Goal: Task Accomplishment & Management: Complete application form

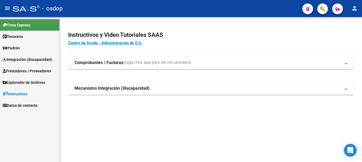
click at [98, 62] on strong "Comprobantes / Facturas" at bounding box center [99, 63] width 49 height 6
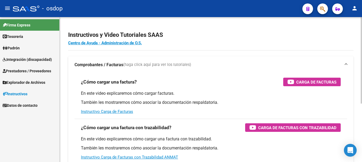
click at [101, 63] on strong "Comprobantes / Facturas" at bounding box center [99, 65] width 49 height 6
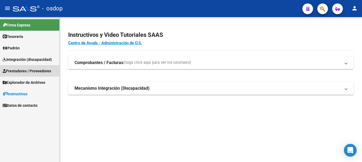
click at [28, 69] on span "Prestadores / Proveedores" at bounding box center [27, 71] width 48 height 6
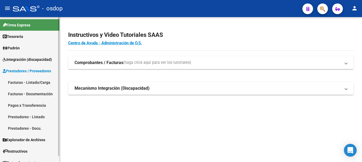
click at [30, 83] on link "Facturas - Listado/Carga" at bounding box center [29, 81] width 59 height 11
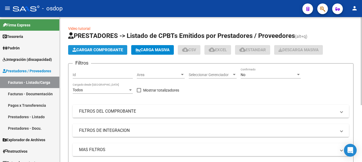
click at [105, 50] on span "Cargar Comprobante" at bounding box center [97, 49] width 51 height 5
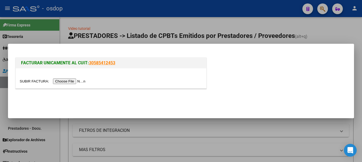
click at [73, 83] on input "file" at bounding box center [53, 81] width 67 height 6
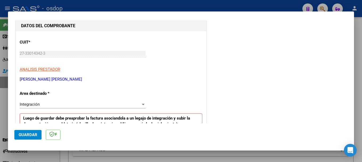
scroll to position [133, 0]
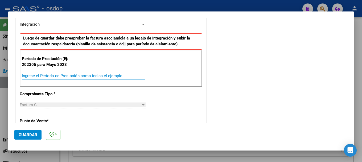
click at [39, 75] on input "Ingrese el Período de Prestación como indica el ejemplo" at bounding box center [83, 75] width 123 height 5
type input "202507"
click at [21, 133] on span "Guardar" at bounding box center [28, 134] width 19 height 5
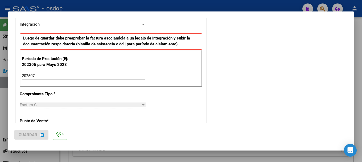
scroll to position [0, 0]
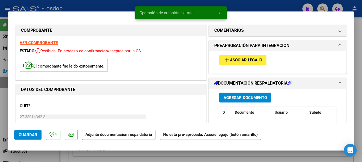
click at [241, 94] on button "Agregar Documento" at bounding box center [245, 97] width 52 height 10
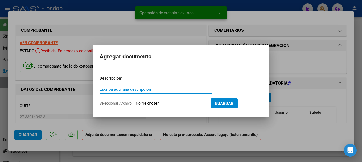
click at [135, 89] on input "Escriba aquí una descripcion" at bounding box center [156, 89] width 112 height 5
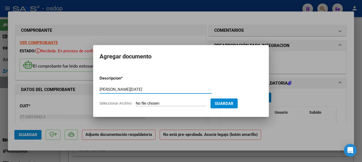
type input "[PERSON_NAME][DATE]"
click at [166, 102] on input "Seleccionar Archivo" at bounding box center [171, 103] width 71 height 5
type input "C:\fakepath\[PERSON_NAME][DATE].pdf"
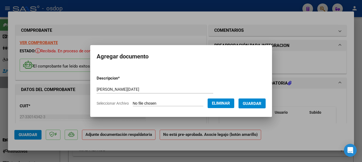
click at [258, 102] on span "Guardar" at bounding box center [252, 103] width 19 height 5
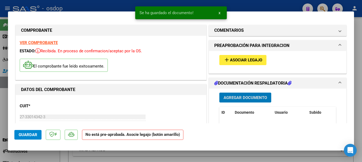
click at [236, 60] on span "Asociar Legajo" at bounding box center [246, 60] width 32 height 5
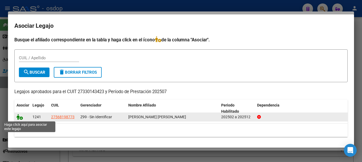
click at [20, 116] on icon at bounding box center [20, 117] width 6 height 6
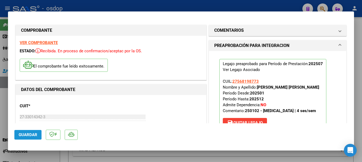
click at [22, 133] on span "Guardar" at bounding box center [28, 134] width 19 height 5
click at [23, 135] on span "Guardar" at bounding box center [28, 134] width 19 height 5
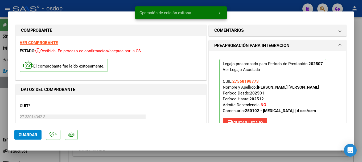
click at [102, 7] on div at bounding box center [181, 81] width 362 height 162
type input "$ 0,00"
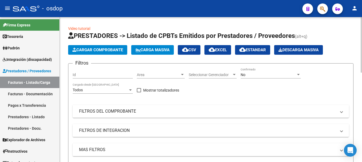
click at [95, 48] on span "Cargar Comprobante" at bounding box center [97, 49] width 51 height 5
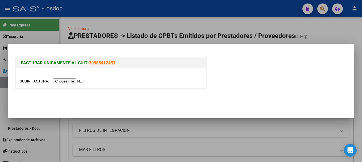
click at [83, 82] on input "file" at bounding box center [53, 81] width 67 height 6
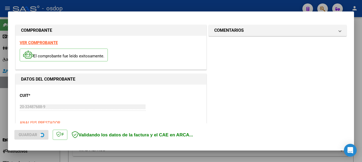
scroll to position [133, 0]
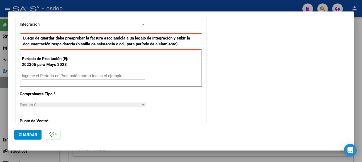
click at [40, 76] on input "Ingrese el Período de Prestación como indica el ejemplo" at bounding box center [83, 75] width 123 height 5
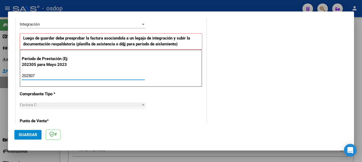
type input "202507"
click at [28, 134] on span "Guardar" at bounding box center [28, 134] width 19 height 5
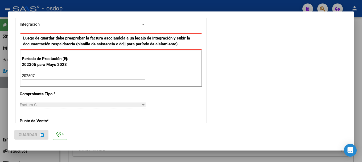
scroll to position [0, 0]
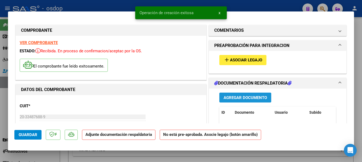
click at [235, 94] on button "Agregar Documento" at bounding box center [245, 97] width 52 height 10
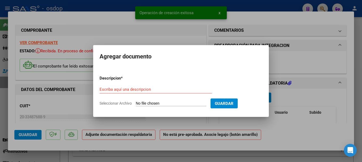
click at [124, 93] on div "Escriba aquí una descripcion" at bounding box center [156, 89] width 112 height 8
click at [124, 89] on input "Escriba aquí una descripcion" at bounding box center [156, 89] width 112 height 5
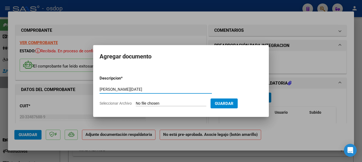
type input "[PERSON_NAME][DATE]"
click at [155, 102] on input "Seleccionar Archivo" at bounding box center [171, 103] width 71 height 5
type input "C:\fakepath\[PERSON_NAME][DATE].pdf"
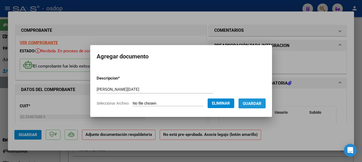
click at [259, 107] on button "Guardar" at bounding box center [251, 103] width 27 height 10
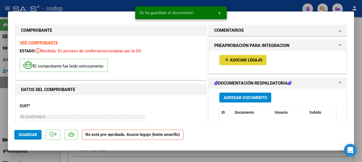
click at [230, 61] on span "Asociar Legajo" at bounding box center [246, 60] width 32 height 5
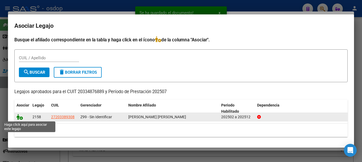
click at [18, 119] on icon at bounding box center [20, 117] width 6 height 6
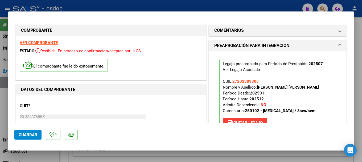
click at [21, 137] on button "Guardar" at bounding box center [27, 135] width 27 height 10
click at [24, 138] on button "Guardar" at bounding box center [27, 135] width 27 height 10
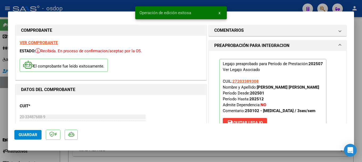
click at [109, 3] on div at bounding box center [181, 81] width 362 height 162
type input "$ 0,00"
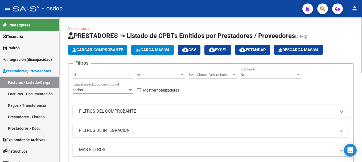
click at [116, 47] on span "Cargar Comprobante" at bounding box center [97, 49] width 51 height 5
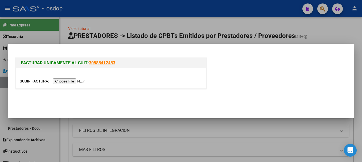
click at [75, 83] on input "file" at bounding box center [53, 81] width 67 height 6
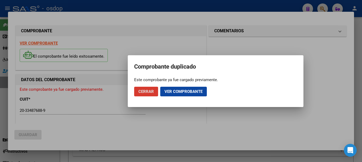
click at [142, 91] on span "Cerrar" at bounding box center [145, 91] width 15 height 5
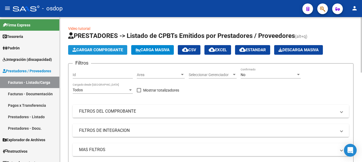
click at [112, 49] on span "Cargar Comprobante" at bounding box center [97, 49] width 51 height 5
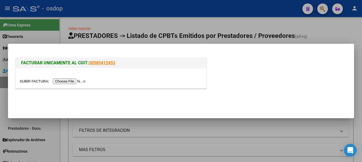
click at [77, 82] on input "file" at bounding box center [53, 81] width 67 height 6
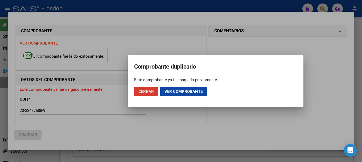
click at [147, 90] on span "Cerrar" at bounding box center [145, 91] width 15 height 5
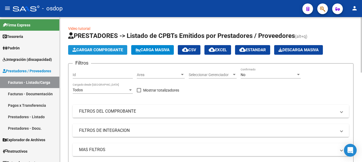
click at [106, 51] on span "Cargar Comprobante" at bounding box center [97, 49] width 51 height 5
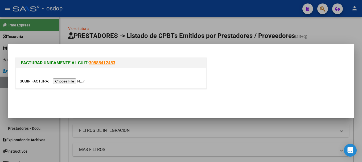
click at [71, 81] on input "file" at bounding box center [53, 81] width 67 height 6
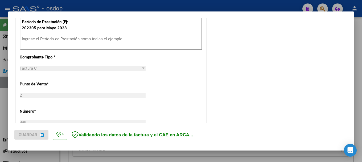
scroll to position [170, 0]
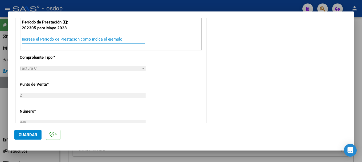
click at [40, 37] on input "Ingrese el Período de Prestación como indica el ejemplo" at bounding box center [83, 39] width 123 height 5
type input "202507"
click at [28, 135] on span "Guardar" at bounding box center [28, 134] width 19 height 5
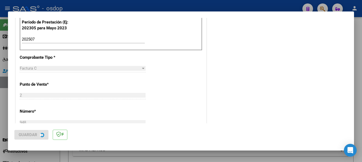
scroll to position [0, 0]
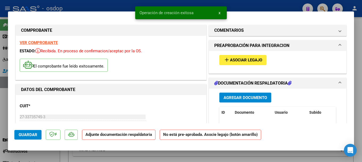
click at [244, 92] on div "Agregar Documento ID Documento Usuario Subido Acción No data to display 0 total…" at bounding box center [277, 141] width 125 height 106
click at [243, 94] on button "Agregar Documento" at bounding box center [245, 97] width 52 height 10
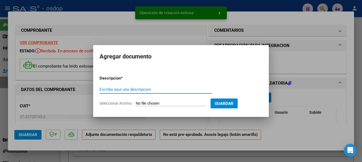
click at [147, 86] on div "Escriba aquí una descripcion" at bounding box center [156, 89] width 112 height 8
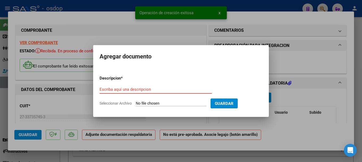
click at [147, 86] on div "Escriba aquí una descripcion" at bounding box center [156, 89] width 112 height 8
click at [146, 89] on input "Escriba aquí una descripcion" at bounding box center [156, 89] width 112 height 5
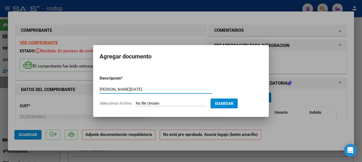
type input "[PERSON_NAME][DATE]"
click at [153, 103] on input "Seleccionar Archivo" at bounding box center [171, 103] width 71 height 5
type input "C:\fakepath\[PERSON_NAME][DATE].pdf"
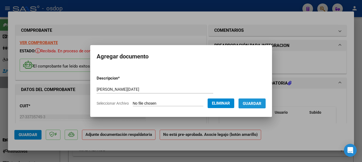
click at [257, 101] on span "Guardar" at bounding box center [252, 103] width 19 height 5
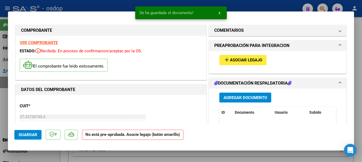
click at [248, 53] on div "add Asociar Legajo" at bounding box center [277, 60] width 125 height 18
click at [247, 59] on span "Asociar Legajo" at bounding box center [246, 60] width 32 height 5
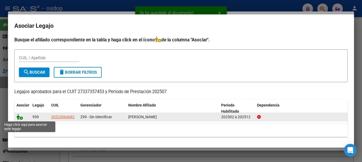
click at [18, 116] on icon at bounding box center [20, 117] width 6 height 6
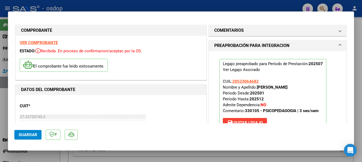
scroll to position [27, 0]
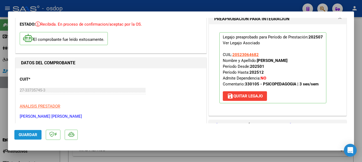
click at [32, 136] on span "Guardar" at bounding box center [28, 134] width 19 height 5
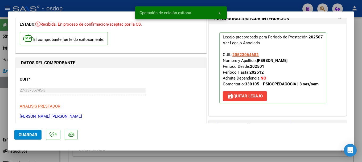
click at [42, 5] on div at bounding box center [181, 81] width 362 height 162
type input "$ 0,00"
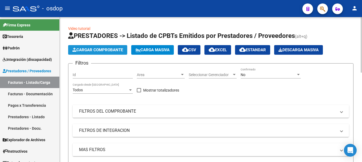
click at [95, 49] on span "Cargar Comprobante" at bounding box center [97, 49] width 51 height 5
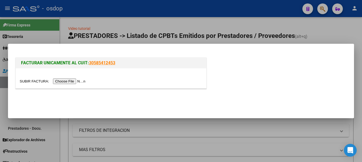
click at [78, 81] on input "file" at bounding box center [53, 81] width 67 height 6
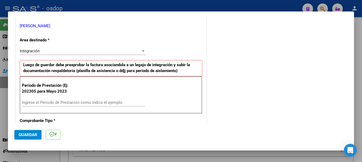
scroll to position [160, 0]
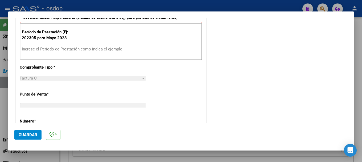
click at [44, 44] on div "Período de Prestación (Ej: 202305 para Mayo 2023 Ingrese el Período de Prestaci…" at bounding box center [111, 41] width 183 height 37
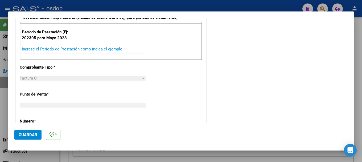
click at [46, 47] on input "Ingrese el Período de Prestación como indica el ejemplo" at bounding box center [83, 49] width 123 height 5
type input "202507"
click at [34, 135] on span "Guardar" at bounding box center [28, 134] width 19 height 5
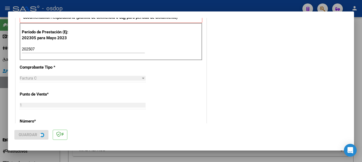
scroll to position [0, 0]
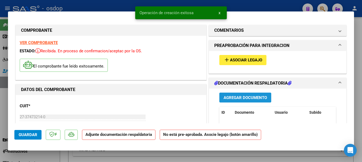
click at [232, 97] on span "Agregar Documento" at bounding box center [245, 97] width 43 height 5
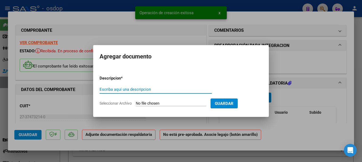
click at [118, 91] on input "Escriba aquí una descripcion" at bounding box center [156, 89] width 112 height 5
paste input "[PERSON_NAME][DATE]"
type input "[PERSON_NAME][DATE]"
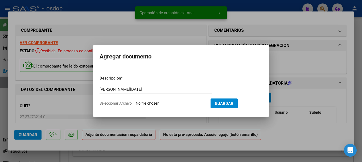
click at [150, 102] on input "Seleccionar Archivo" at bounding box center [171, 103] width 71 height 5
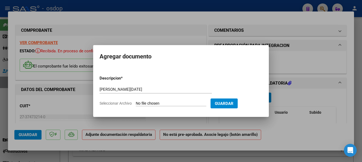
type input "C:\fakepath\[PERSON_NAME][DATE].pdf"
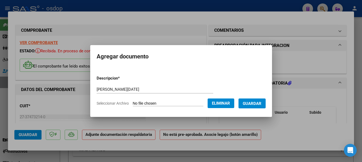
click at [256, 104] on span "Guardar" at bounding box center [252, 103] width 19 height 5
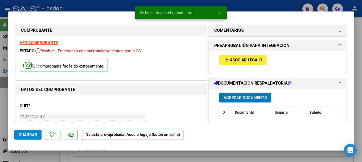
click at [237, 62] on span "Asociar Legajo" at bounding box center [246, 60] width 32 height 5
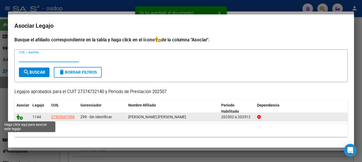
click at [20, 117] on icon at bounding box center [20, 117] width 6 height 6
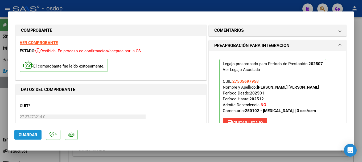
click at [25, 132] on span "Guardar" at bounding box center [28, 134] width 19 height 5
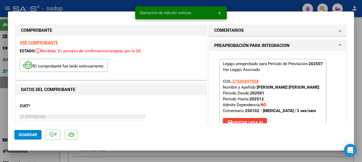
click at [76, 2] on div at bounding box center [181, 81] width 362 height 162
type input "$ 0,00"
